Goal: Transaction & Acquisition: Book appointment/travel/reservation

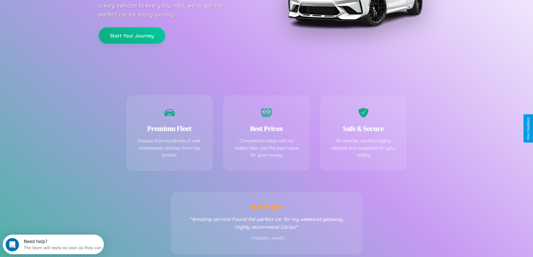
scroll to position [110, 0]
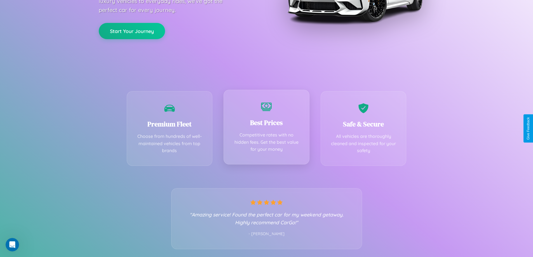
click at [266, 128] on div "Best Prices Competitive rates with no hidden fees. Get the best value for your …" at bounding box center [266, 127] width 86 height 75
click at [132, 30] on button "Start Your Journey" at bounding box center [132, 30] width 66 height 16
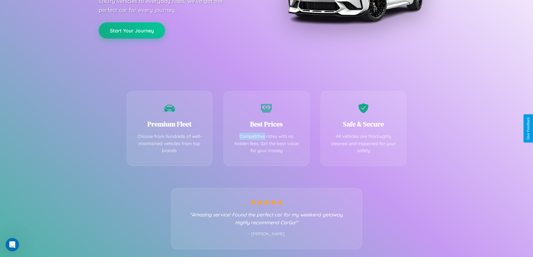
click at [132, 30] on button "Start Your Journey" at bounding box center [132, 30] width 66 height 16
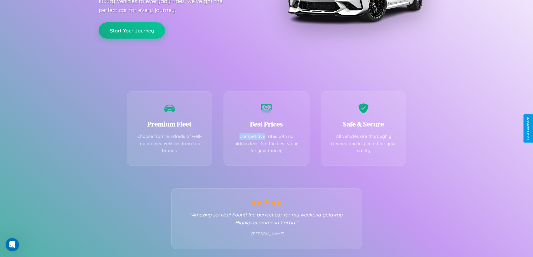
click at [132, 30] on button "Start Your Journey" at bounding box center [132, 30] width 66 height 16
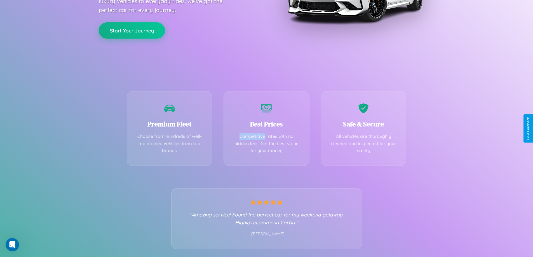
click at [132, 30] on button "Start Your Journey" at bounding box center [132, 30] width 66 height 16
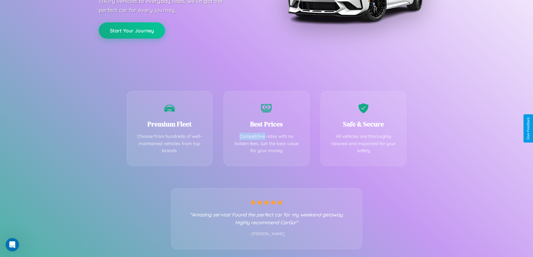
click at [132, 30] on button "Start Your Journey" at bounding box center [132, 30] width 66 height 16
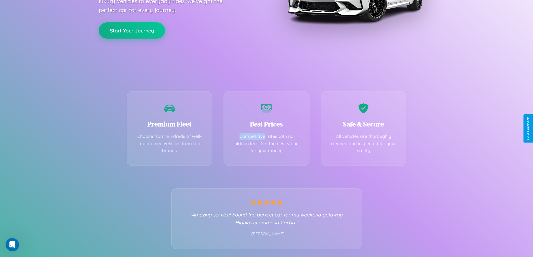
click at [132, 30] on button "Start Your Journey" at bounding box center [132, 30] width 66 height 16
